Goal: Task Accomplishment & Management: Complete application form

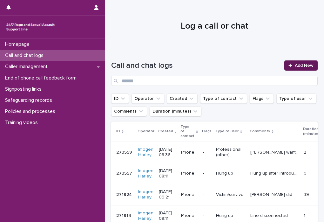
click at [309, 68] on link "Add New" at bounding box center [300, 65] width 33 height 10
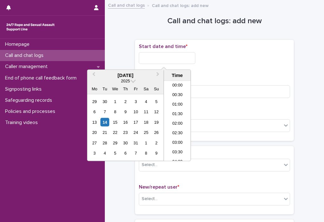
click at [148, 59] on input "text" at bounding box center [167, 58] width 57 height 12
click at [181, 120] on li "09:00" at bounding box center [177, 121] width 27 height 10
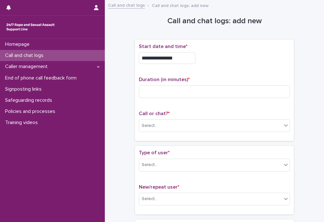
click at [186, 58] on input "**********" at bounding box center [167, 58] width 57 height 12
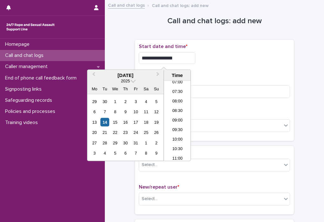
type input "**********"
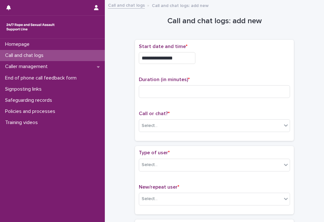
click at [231, 62] on div "**********" at bounding box center [214, 58] width 151 height 12
click at [193, 90] on input at bounding box center [214, 91] width 151 height 13
type input "*"
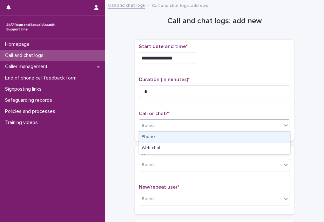
click at [188, 126] on div "Select..." at bounding box center [210, 125] width 143 height 10
click at [184, 137] on div "Phone" at bounding box center [214, 137] width 151 height 11
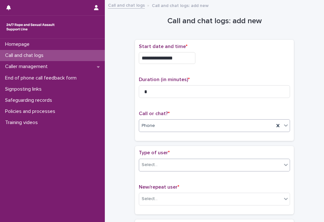
click at [178, 163] on div "Select..." at bounding box center [210, 165] width 143 height 10
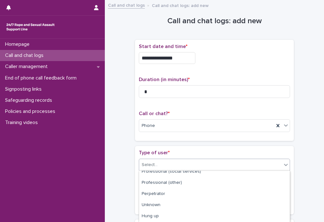
scroll to position [115, 0]
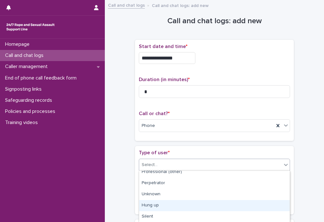
click at [169, 206] on div "Hung up" at bounding box center [214, 205] width 151 height 11
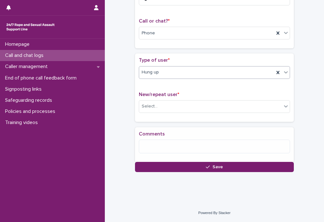
scroll to position [95, 0]
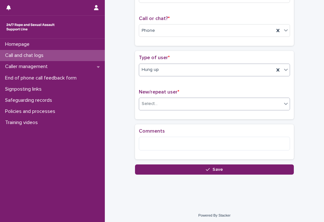
click at [175, 103] on div "Select..." at bounding box center [210, 104] width 143 height 10
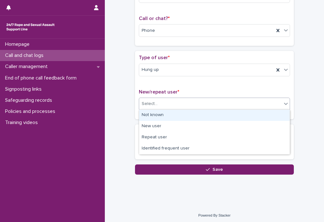
click at [168, 119] on div "Not known" at bounding box center [214, 115] width 151 height 11
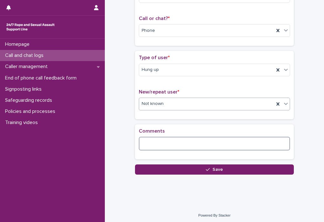
click at [161, 145] on textarea at bounding box center [214, 144] width 151 height 14
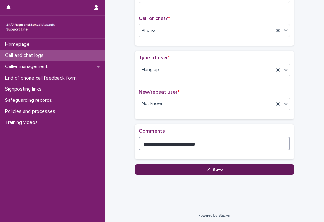
type textarea "**********"
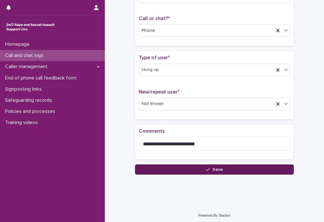
click at [186, 169] on button "Save" at bounding box center [214, 169] width 159 height 10
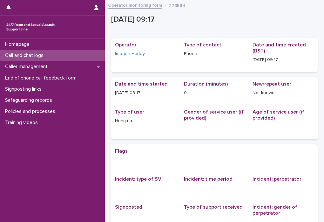
click at [47, 56] on p "Call and chat logs" at bounding box center [26, 55] width 46 height 6
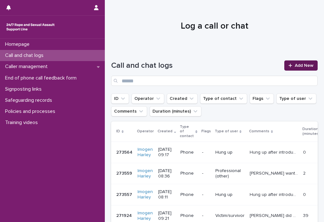
click at [303, 64] on span "Add New" at bounding box center [304, 65] width 19 height 4
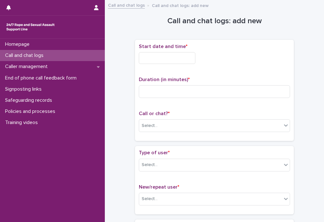
click at [153, 57] on input "text" at bounding box center [167, 58] width 57 height 12
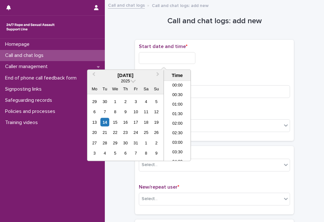
scroll to position [155, 0]
click at [179, 119] on li "10:00" at bounding box center [177, 121] width 27 height 10
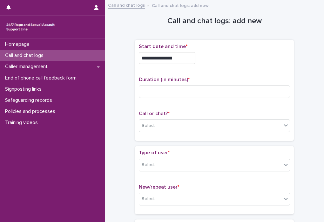
click at [183, 55] on input "**********" at bounding box center [167, 58] width 57 height 12
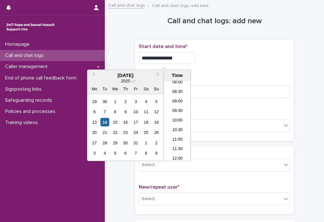
type input "**********"
click at [242, 62] on div "**********" at bounding box center [214, 58] width 151 height 12
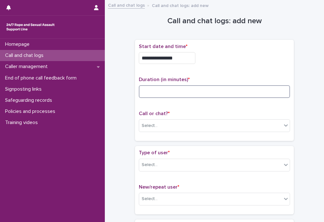
click at [148, 88] on input at bounding box center [214, 91] width 151 height 13
type input "**"
click at [168, 129] on div "Select..." at bounding box center [210, 125] width 143 height 10
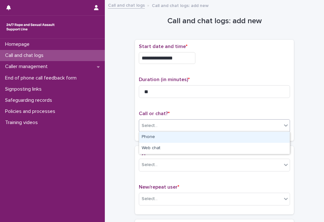
click at [165, 139] on div "Phone" at bounding box center [214, 137] width 151 height 11
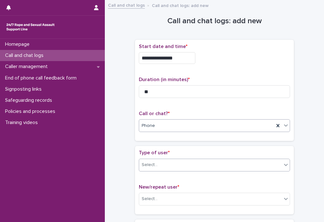
click at [162, 167] on div "Select..." at bounding box center [210, 165] width 143 height 10
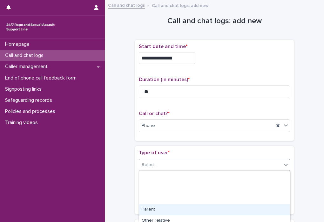
scroll to position [115, 0]
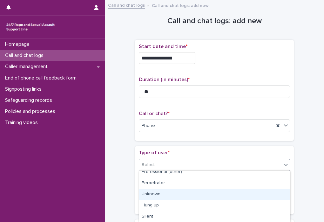
click at [168, 197] on div "Unknown" at bounding box center [214, 194] width 151 height 11
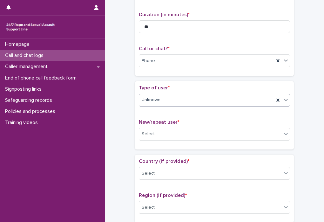
scroll to position [80, 0]
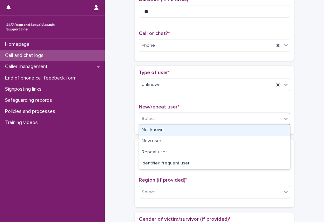
click at [190, 118] on div "Select..." at bounding box center [210, 118] width 143 height 10
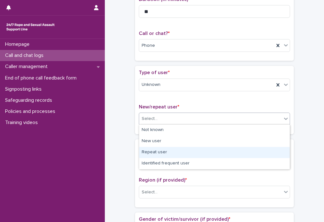
click at [168, 157] on div "Repeat user" at bounding box center [214, 152] width 151 height 11
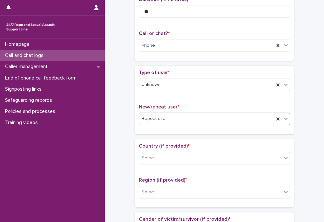
click at [168, 157] on div "Select..." at bounding box center [210, 158] width 143 height 10
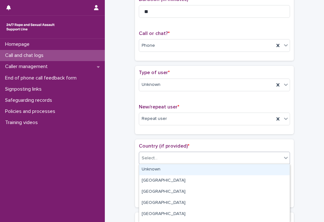
click at [171, 171] on div "Unknown" at bounding box center [214, 169] width 151 height 11
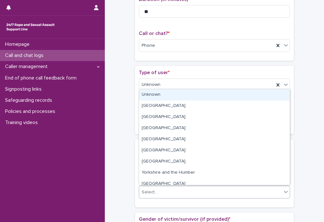
click at [170, 192] on div "Select..." at bounding box center [210, 192] width 143 height 10
click at [168, 97] on div "Unknown" at bounding box center [214, 94] width 151 height 11
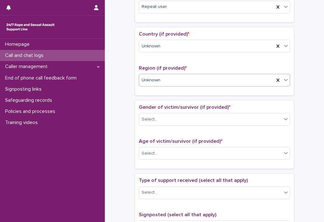
scroll to position [201, 0]
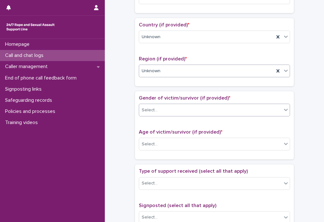
click at [186, 113] on div "Select..." at bounding box center [210, 110] width 143 height 10
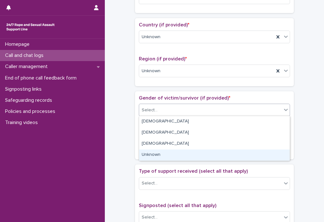
click at [165, 156] on div "Unknown" at bounding box center [214, 154] width 151 height 11
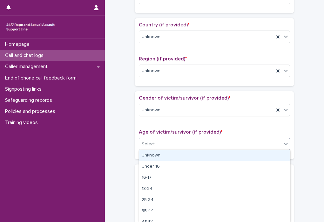
click at [165, 149] on div "Select..." at bounding box center [214, 144] width 151 height 13
click at [157, 158] on div "Unknown" at bounding box center [214, 155] width 151 height 11
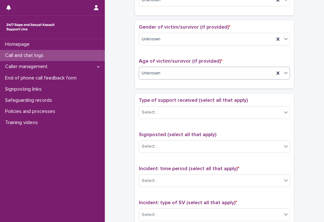
scroll to position [273, 0]
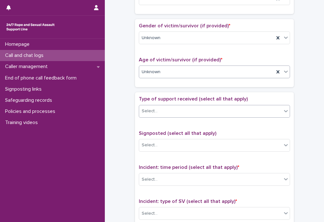
click at [195, 110] on div "Select..." at bounding box center [210, 111] width 143 height 10
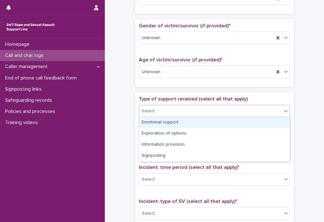
click at [184, 123] on div "Emotional support" at bounding box center [214, 122] width 151 height 11
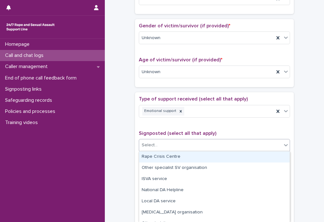
click at [172, 146] on div "Select..." at bounding box center [210, 145] width 143 height 10
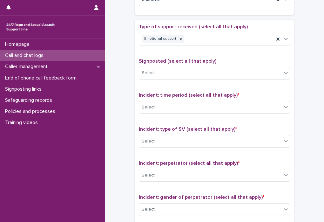
scroll to position [354, 0]
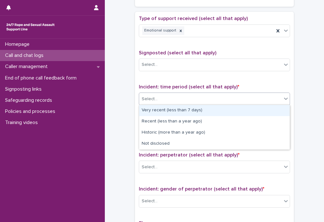
click at [205, 98] on div "Select..." at bounding box center [210, 99] width 143 height 10
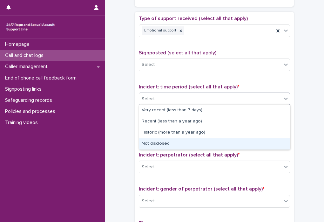
click at [190, 142] on div "Not disclosed" at bounding box center [214, 143] width 151 height 11
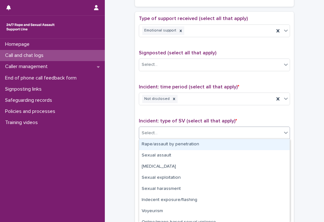
click at [203, 138] on div "Select..." at bounding box center [214, 133] width 151 height 13
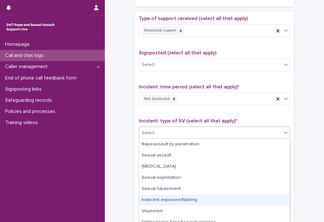
scroll to position [28, 0]
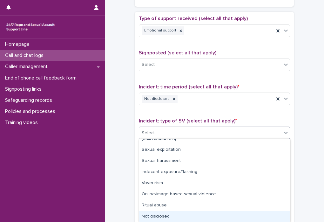
click at [172, 213] on div "Not disclosed" at bounding box center [214, 216] width 151 height 11
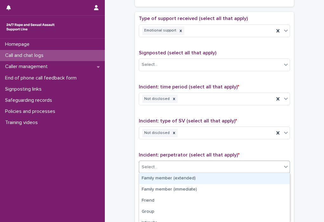
click at [188, 162] on div "Select..." at bounding box center [210, 167] width 143 height 10
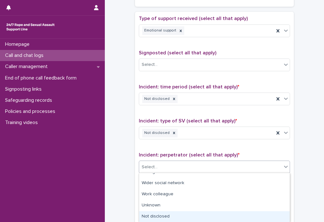
click at [169, 216] on div "Not disclosed" at bounding box center [214, 216] width 151 height 11
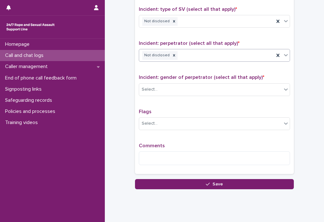
scroll to position [469, 0]
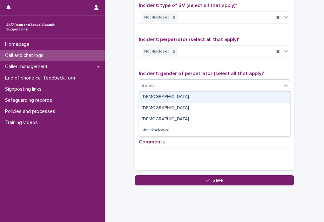
click at [216, 83] on div "Select..." at bounding box center [210, 85] width 143 height 10
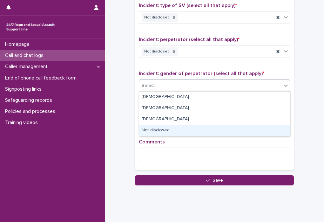
click at [183, 129] on div "Not disclosed" at bounding box center [214, 130] width 151 height 11
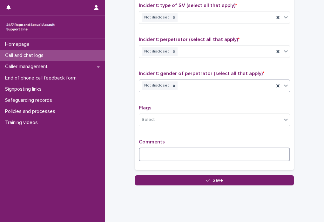
click at [154, 150] on textarea at bounding box center [214, 154] width 151 height 14
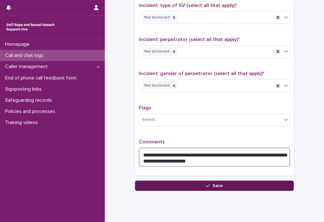
type textarea "**********"
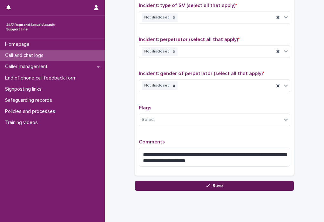
click at [217, 187] on span "Save" at bounding box center [218, 185] width 10 height 4
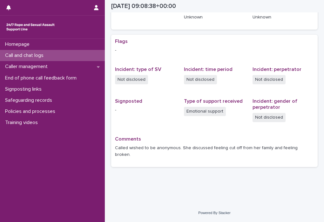
scroll to position [103, 0]
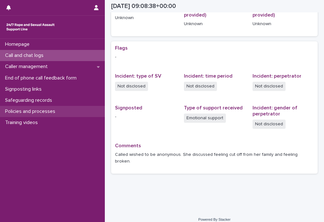
click at [48, 113] on p "Policies and processes" at bounding box center [32, 111] width 58 height 6
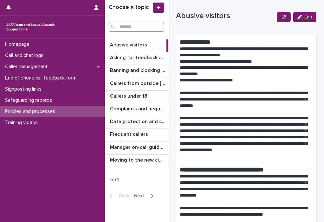
click at [134, 26] on input "Search" at bounding box center [137, 27] width 56 height 10
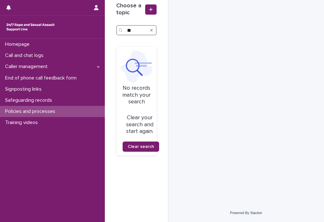
type input "*"
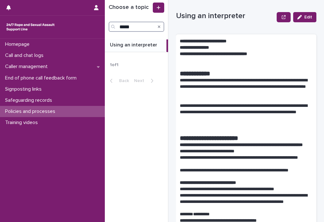
type input "*****"
click at [150, 46] on p "Using an interpreter" at bounding box center [134, 44] width 49 height 7
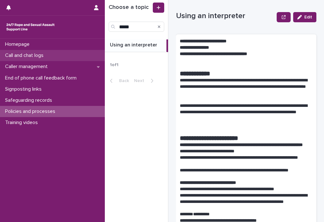
click at [40, 58] on p "Call and chat logs" at bounding box center [26, 55] width 46 height 6
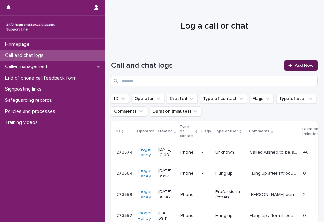
click at [308, 65] on span "Add New" at bounding box center [304, 65] width 19 height 4
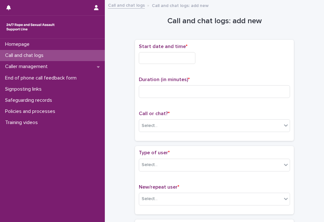
click at [152, 61] on input "text" at bounding box center [167, 58] width 57 height 12
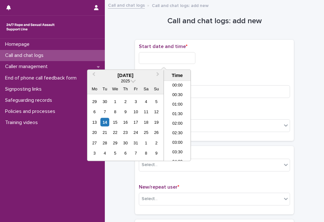
scroll to position [155, 0]
click at [181, 122] on li "10:00" at bounding box center [177, 121] width 27 height 10
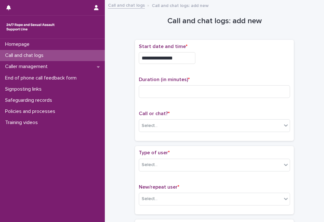
click at [180, 57] on input "**********" at bounding box center [167, 58] width 57 height 12
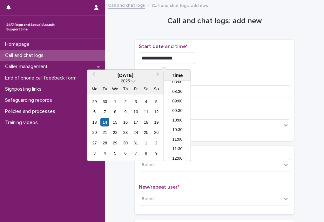
type input "**********"
click at [227, 52] on div "**********" at bounding box center [214, 58] width 151 height 12
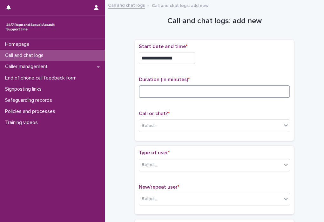
click at [153, 94] on input at bounding box center [214, 91] width 151 height 13
type input "**"
click at [162, 126] on div "Select..." at bounding box center [210, 125] width 143 height 10
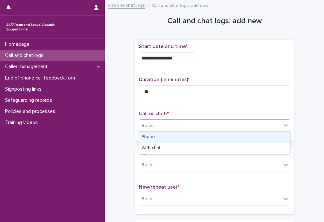
click at [161, 136] on div "Phone" at bounding box center [214, 137] width 151 height 11
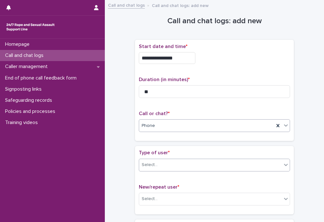
click at [176, 162] on div "Select..." at bounding box center [210, 165] width 143 height 10
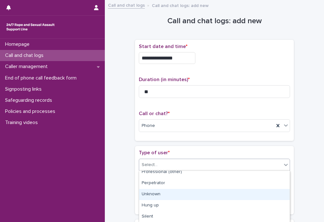
scroll to position [0, 0]
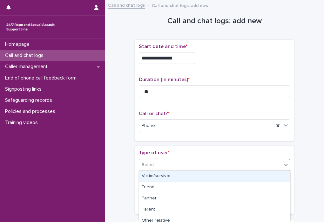
click at [166, 174] on div "Victim/survivor" at bounding box center [214, 176] width 151 height 11
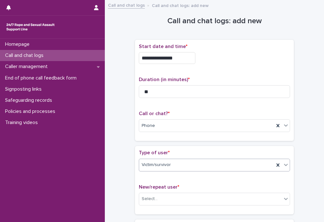
scroll to position [90, 0]
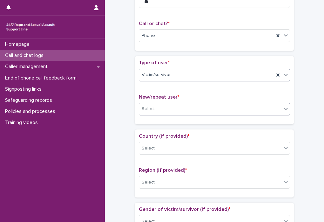
click at [166, 107] on div "Select..." at bounding box center [210, 109] width 143 height 10
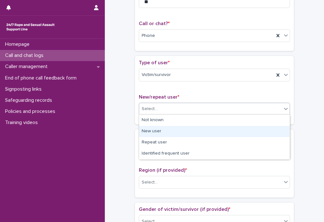
click at [164, 131] on div "New user" at bounding box center [214, 131] width 151 height 11
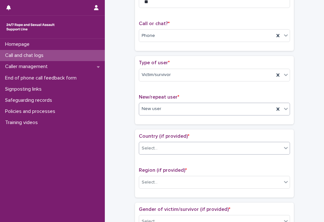
click at [175, 147] on div "Select..." at bounding box center [210, 148] width 143 height 10
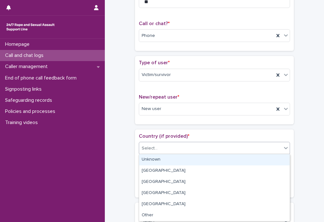
click at [169, 159] on div "Unknown" at bounding box center [214, 159] width 151 height 11
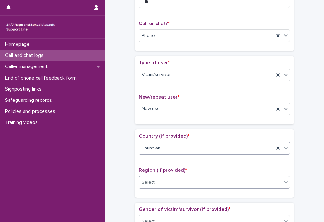
click at [165, 180] on div "Select..." at bounding box center [210, 182] width 143 height 10
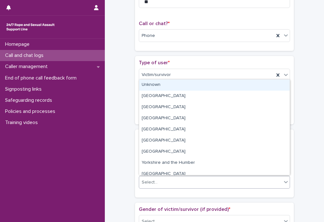
click at [162, 85] on div "Unknown" at bounding box center [214, 84] width 151 height 11
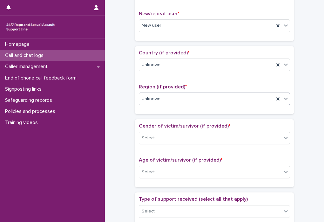
scroll to position [174, 0]
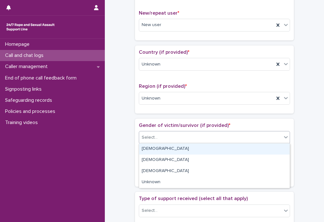
click at [172, 136] on div "Select..." at bounding box center [210, 137] width 143 height 10
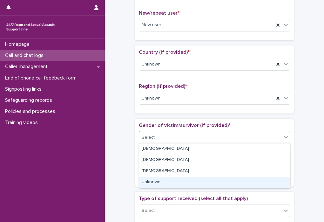
click at [155, 182] on div "Unknown" at bounding box center [214, 182] width 151 height 11
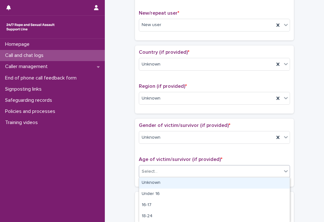
click at [169, 169] on div "Select..." at bounding box center [210, 171] width 143 height 10
click at [169, 183] on div "Unknown" at bounding box center [214, 182] width 151 height 11
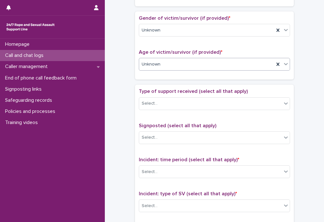
scroll to position [281, 0]
click at [186, 103] on div "Select..." at bounding box center [210, 104] width 143 height 10
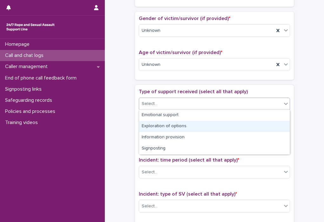
click at [153, 127] on div "Exploration of options" at bounding box center [214, 126] width 151 height 11
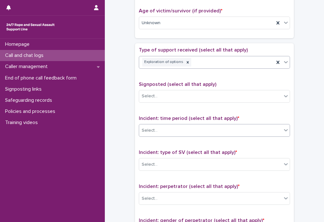
scroll to position [323, 0]
click at [187, 62] on icon at bounding box center [188, 62] width 2 height 2
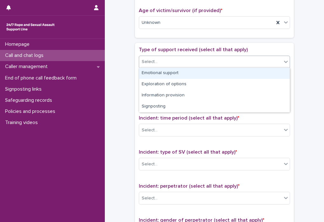
click at [202, 61] on div "Select..." at bounding box center [210, 62] width 143 height 10
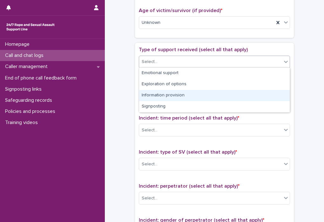
click at [192, 92] on div "Information provision" at bounding box center [214, 95] width 151 height 11
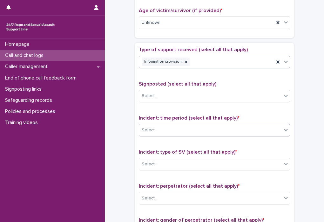
click at [187, 127] on div "Select..." at bounding box center [210, 130] width 143 height 10
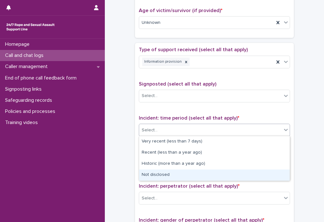
click at [175, 176] on div "Not disclosed" at bounding box center [214, 174] width 151 height 11
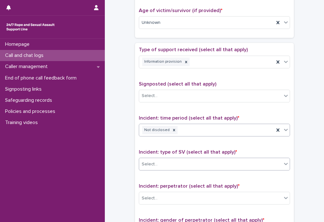
click at [196, 166] on div "Select..." at bounding box center [210, 164] width 143 height 10
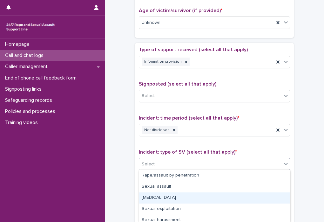
scroll to position [59, 0]
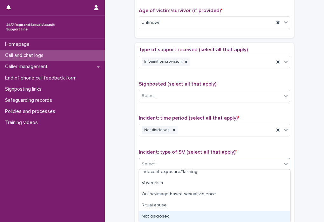
click at [180, 211] on div "Not disclosed" at bounding box center [214, 216] width 151 height 11
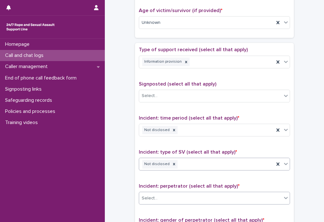
click at [188, 192] on div "Select..." at bounding box center [214, 198] width 151 height 13
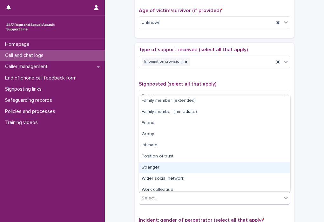
scroll to position [27, 0]
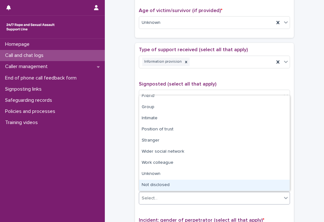
click at [186, 181] on div "Not disclosed" at bounding box center [214, 185] width 151 height 11
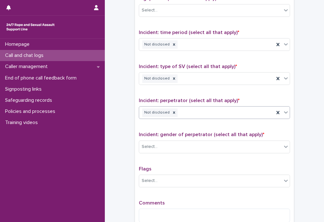
scroll to position [409, 0]
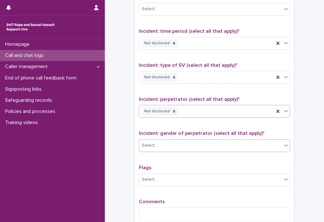
click at [189, 144] on div "Select..." at bounding box center [210, 145] width 143 height 10
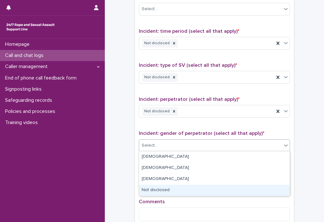
click at [181, 193] on div "Not disclosed" at bounding box center [214, 190] width 151 height 11
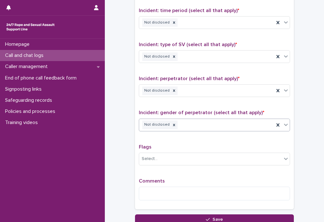
scroll to position [432, 0]
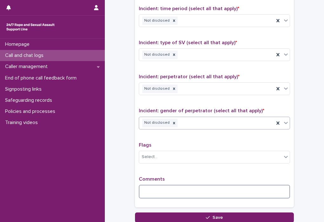
click at [182, 191] on textarea at bounding box center [214, 192] width 151 height 14
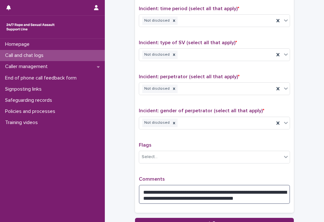
scroll to position [487, 0]
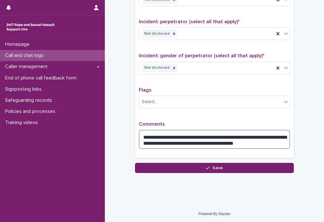
type textarea "**********"
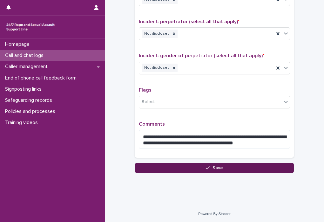
click at [227, 167] on button "Save" at bounding box center [214, 168] width 159 height 10
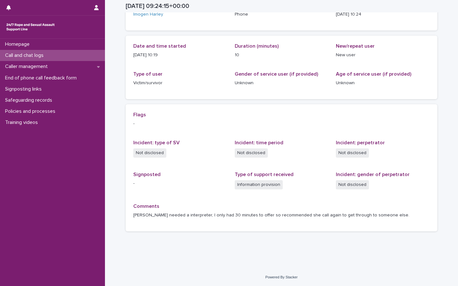
scroll to position [51, 0]
